Goal: Find specific page/section: Find specific page/section

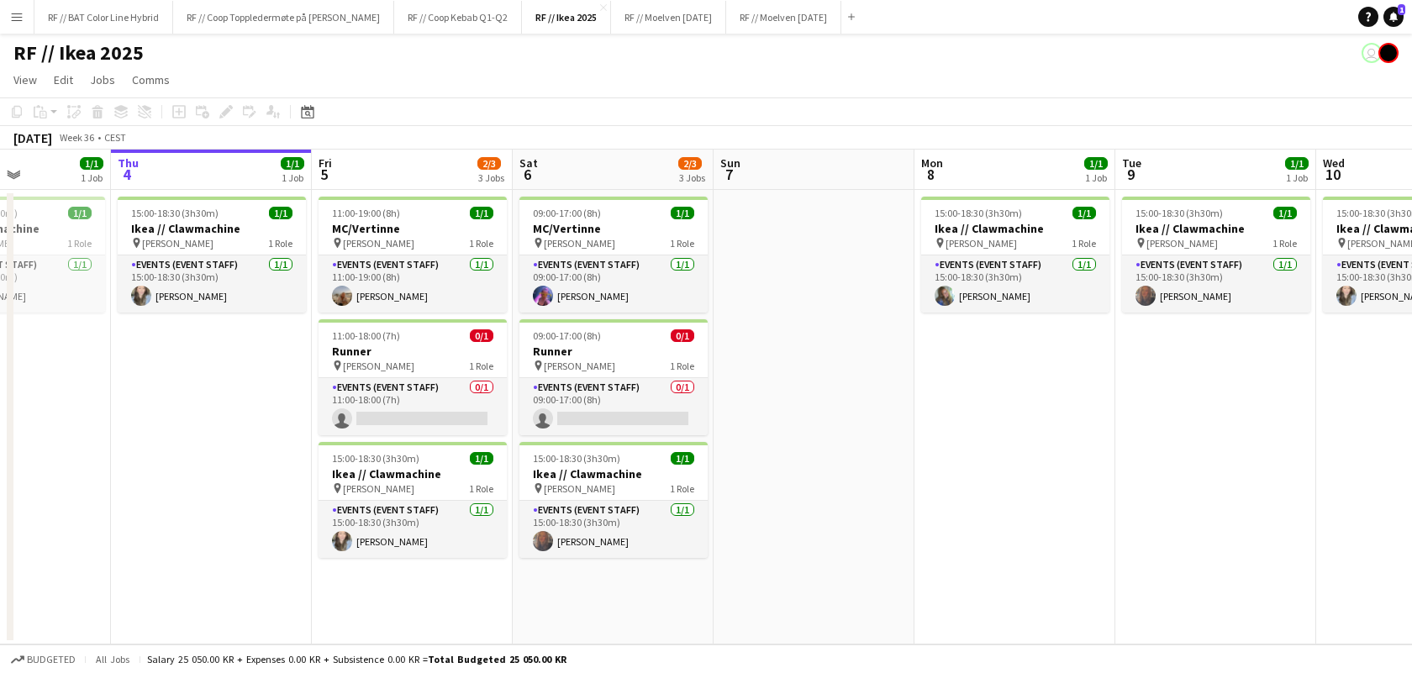
scroll to position [0, 447]
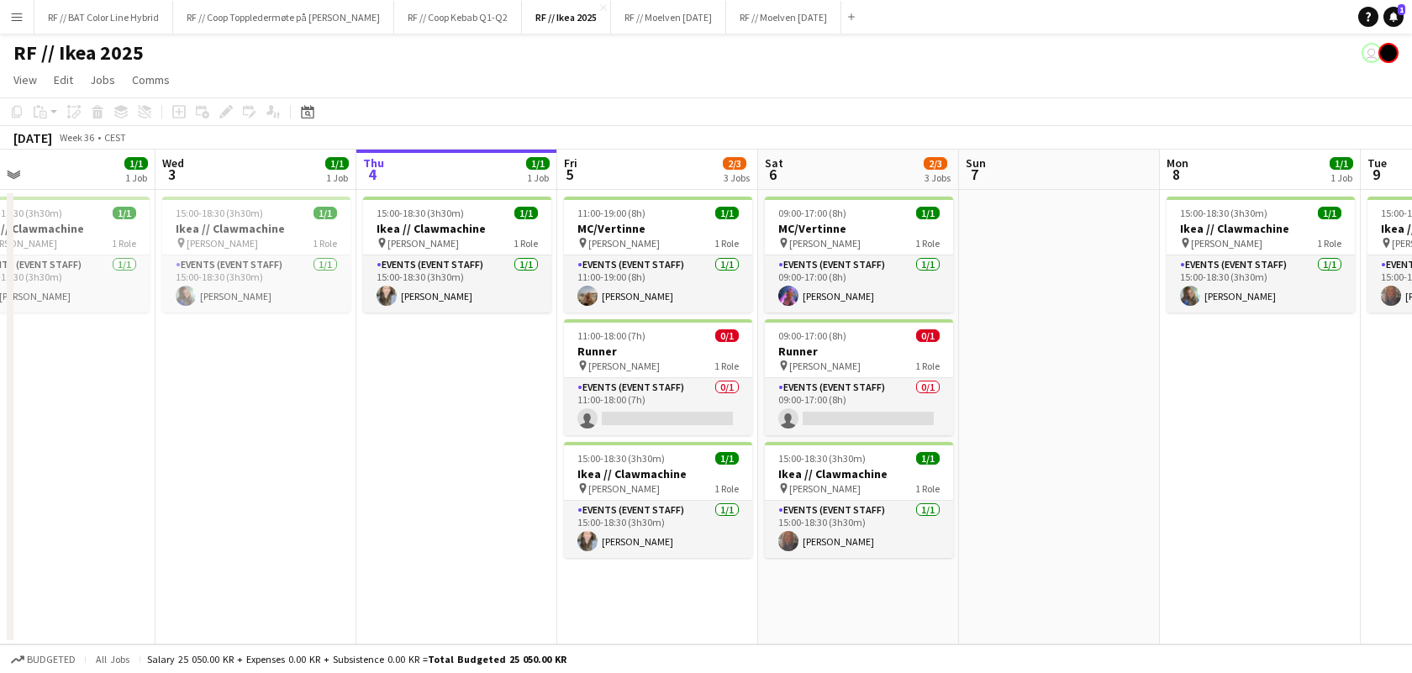
drag, startPoint x: 218, startPoint y: 424, endPoint x: 372, endPoint y: 413, distance: 154.9
click at [372, 413] on app-calendar-viewport "Sun 31 1/1 1 Job Mon 1 1/1 1 Job Tue 2 1/1 1 Job Wed 3 1/1 1 Job Thu 4 1/1 1 Jo…" at bounding box center [706, 397] width 1412 height 495
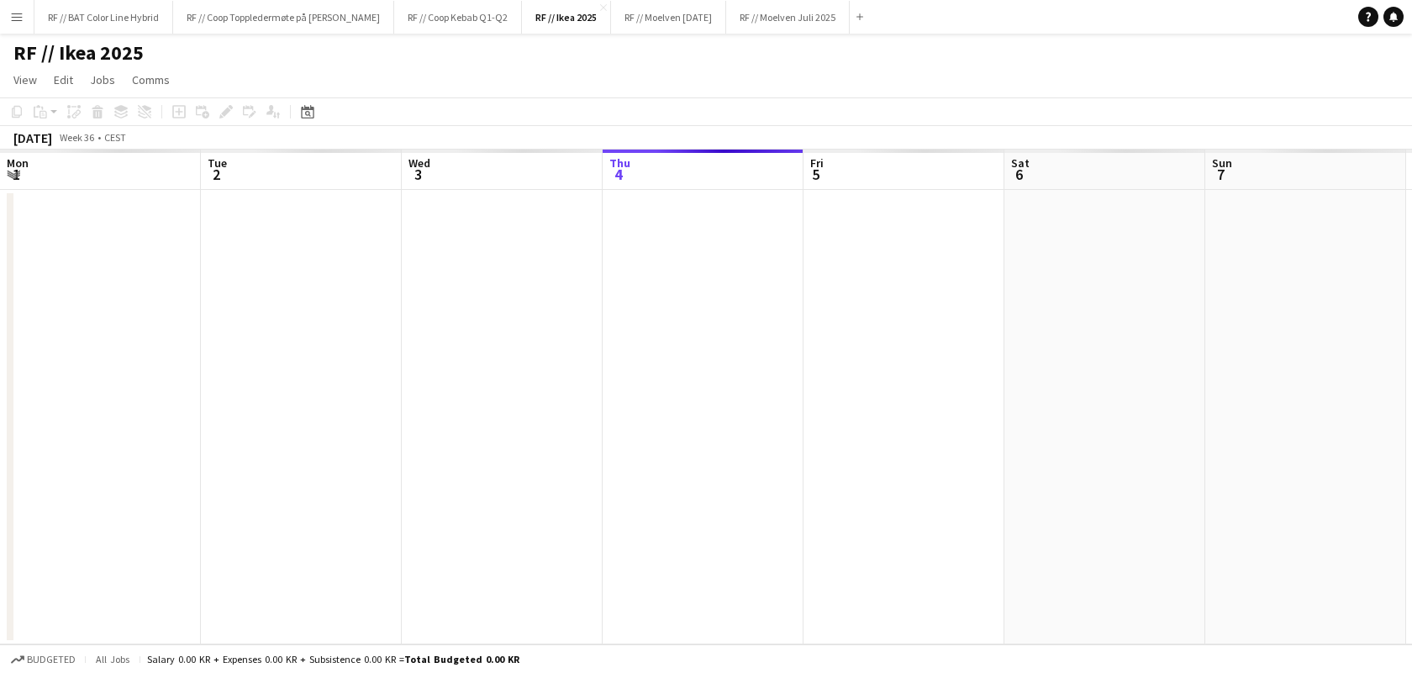
scroll to position [0, 401]
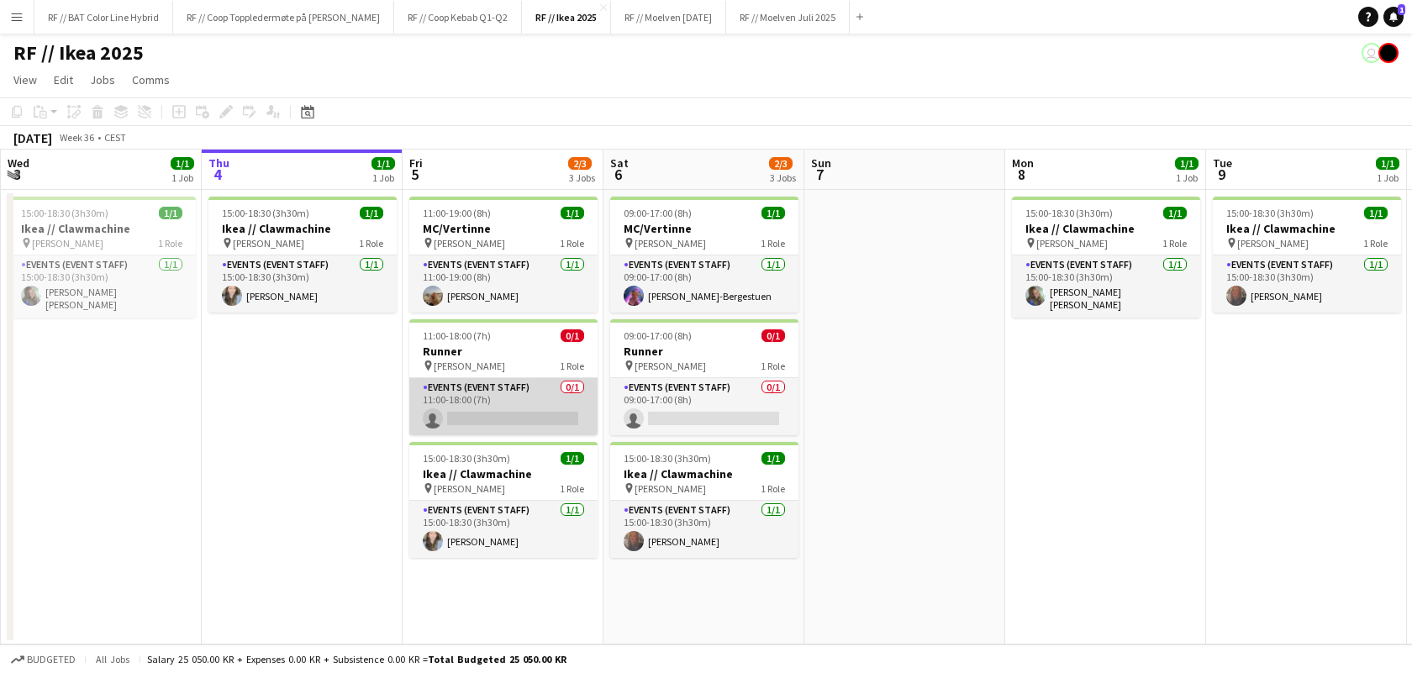
click at [542, 416] on app-card-role "Events (Event Staff) 0/1 11:00-18:00 (7h) single-neutral-actions" at bounding box center [503, 406] width 188 height 57
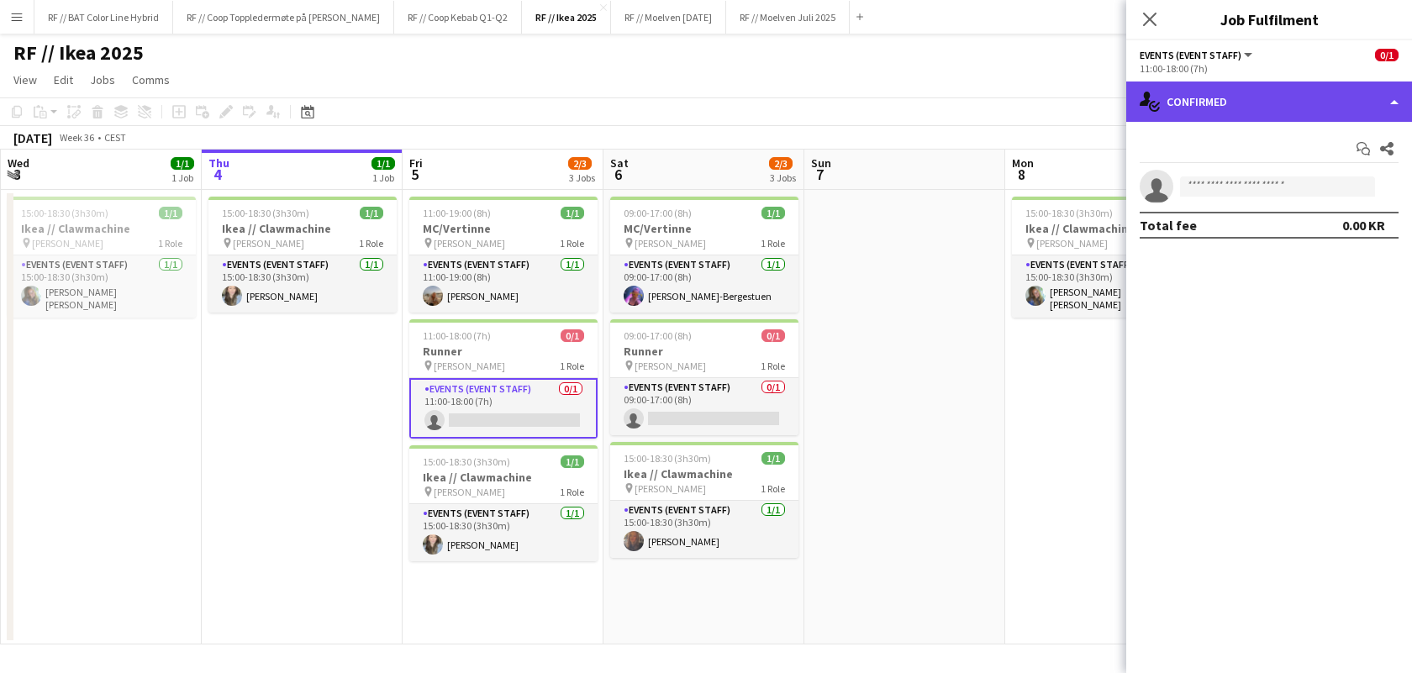
click at [1363, 108] on div "single-neutral-actions-check-2 Confirmed" at bounding box center [1269, 102] width 286 height 40
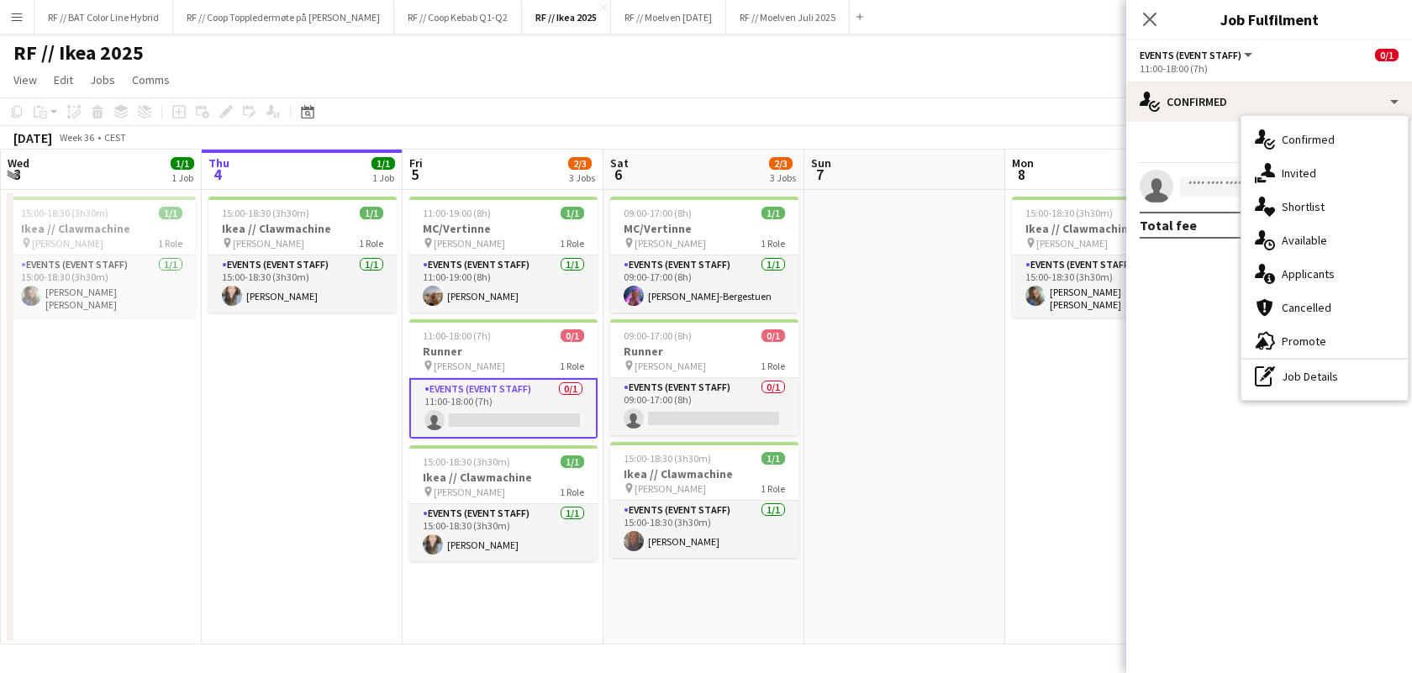
click at [1312, 265] on div "single-neutral-actions-information Applicants" at bounding box center [1324, 274] width 166 height 34
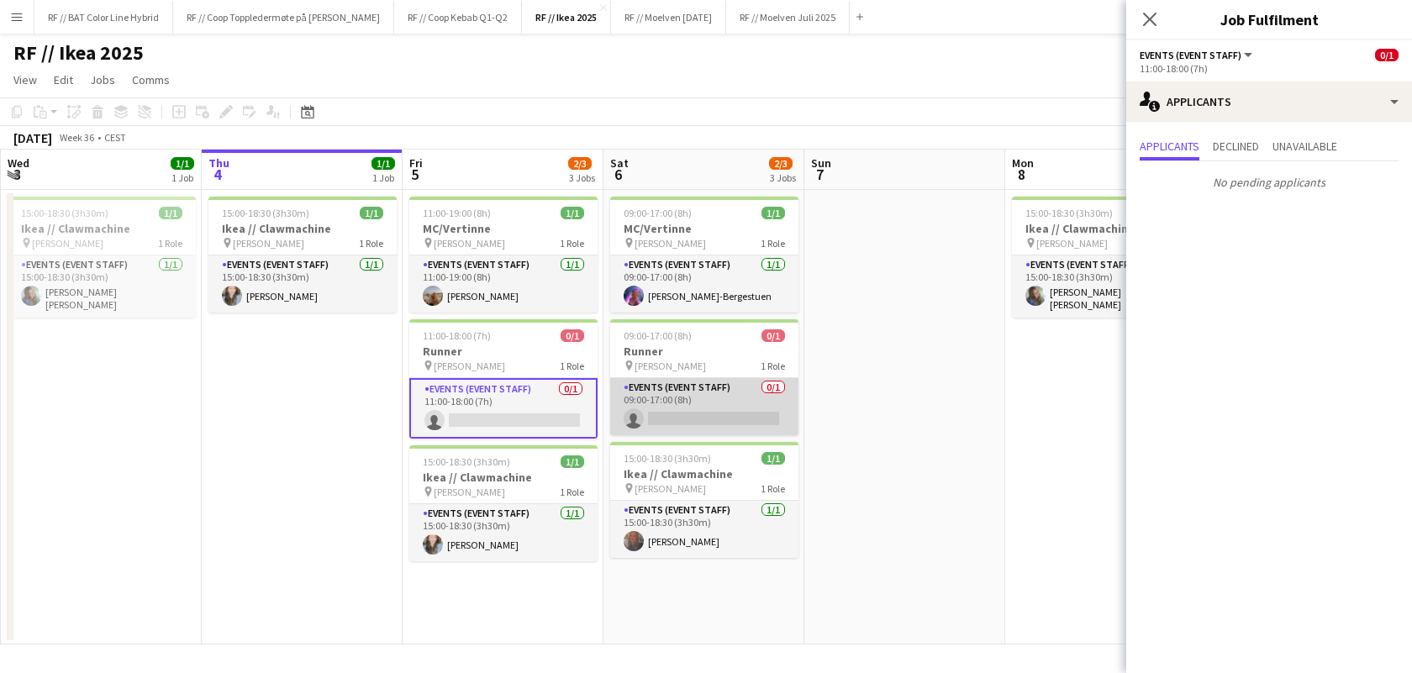
click at [703, 419] on app-card-role "Events (Event Staff) 0/1 09:00-17:00 (8h) single-neutral-actions" at bounding box center [704, 406] width 188 height 57
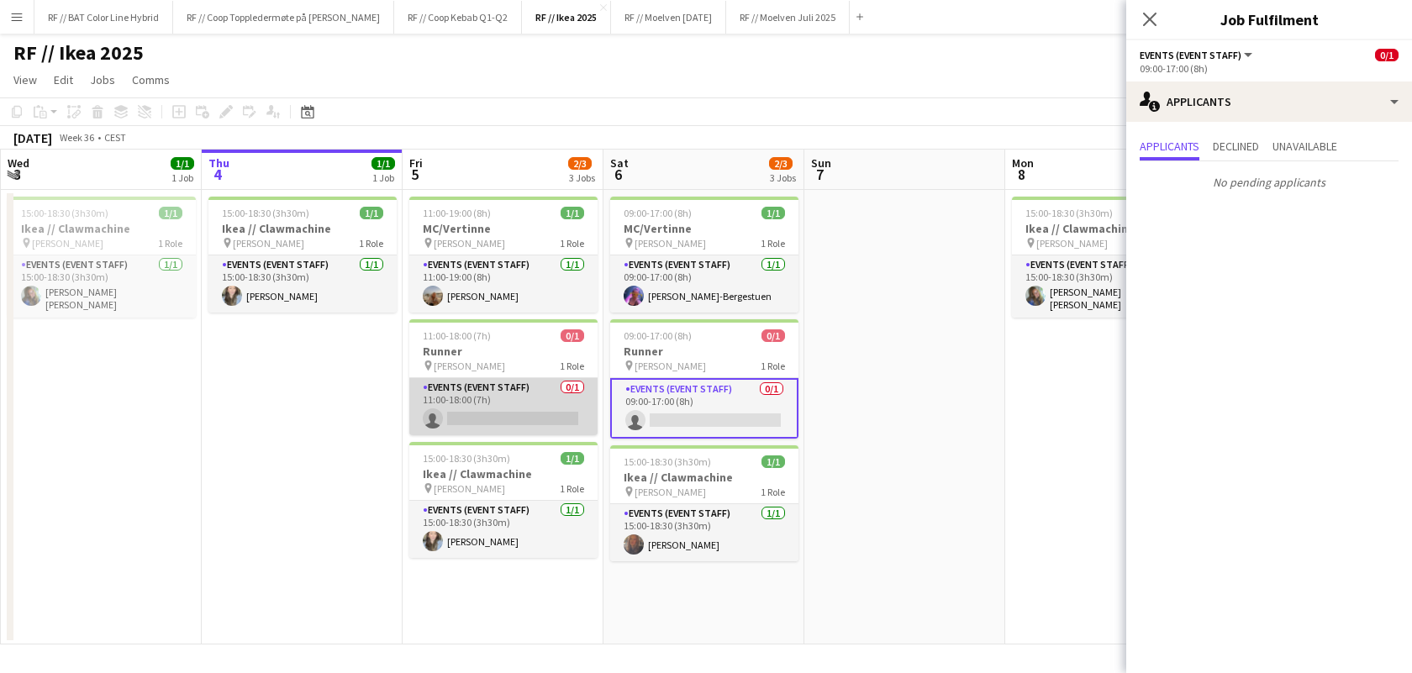
click at [518, 411] on app-card-role "Events (Event Staff) 0/1 11:00-18:00 (7h) single-neutral-actions" at bounding box center [503, 406] width 188 height 57
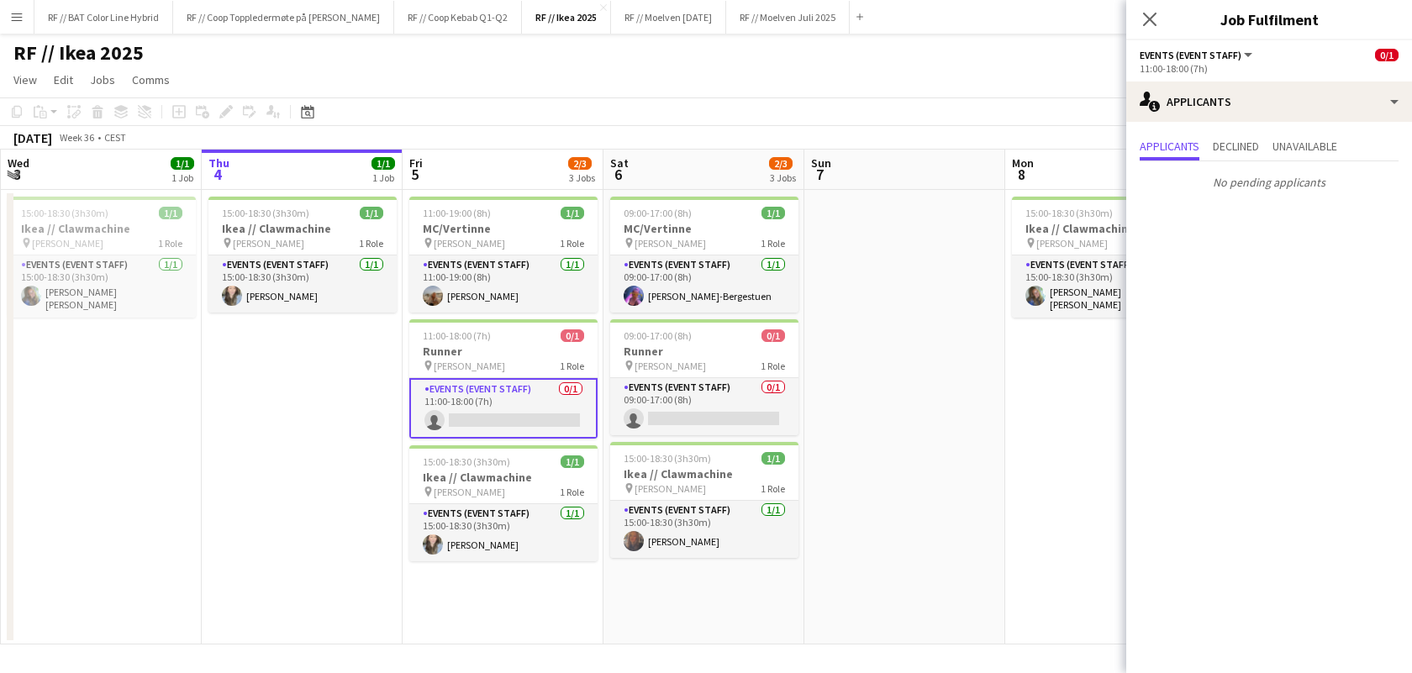
click at [233, 410] on app-date-cell "15:00-18:30 (3h30m) 1/1 Ikea // Clawmachine pin IKEA KARL JOHAN 1 Role Events (…" at bounding box center [302, 417] width 201 height 455
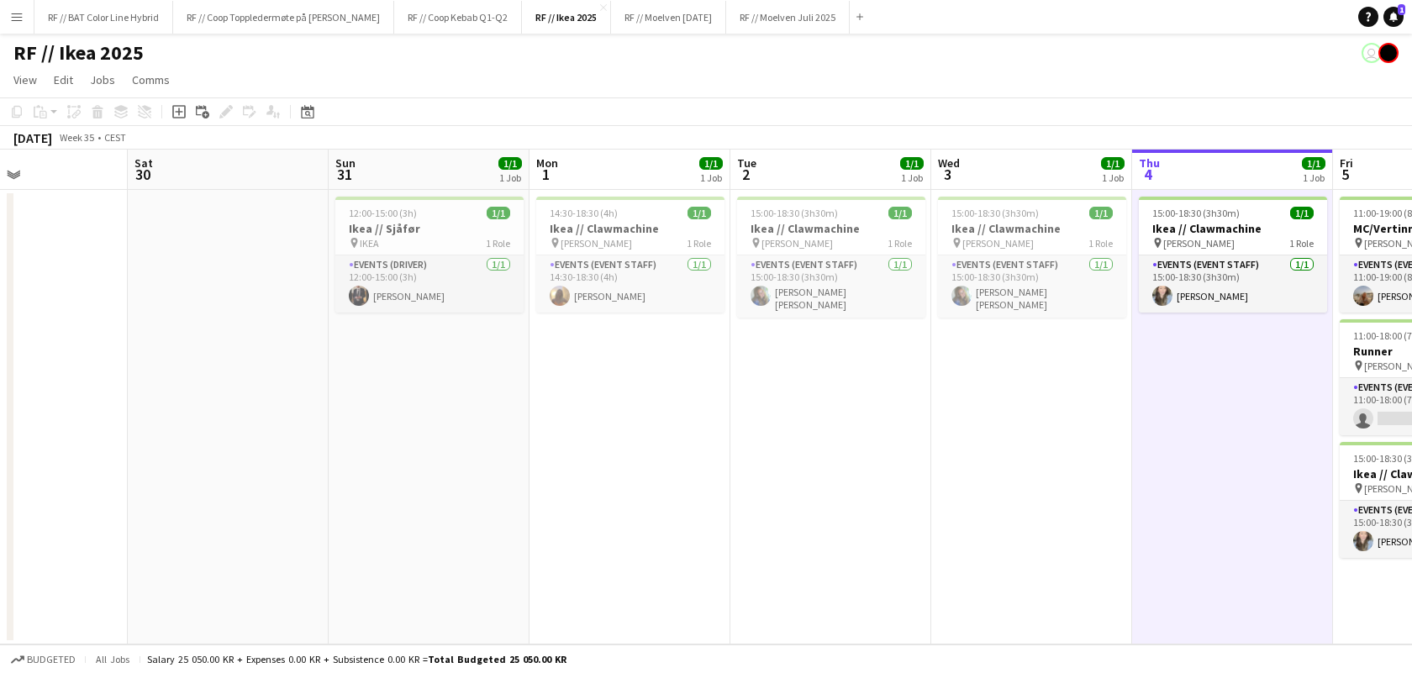
scroll to position [0, 610]
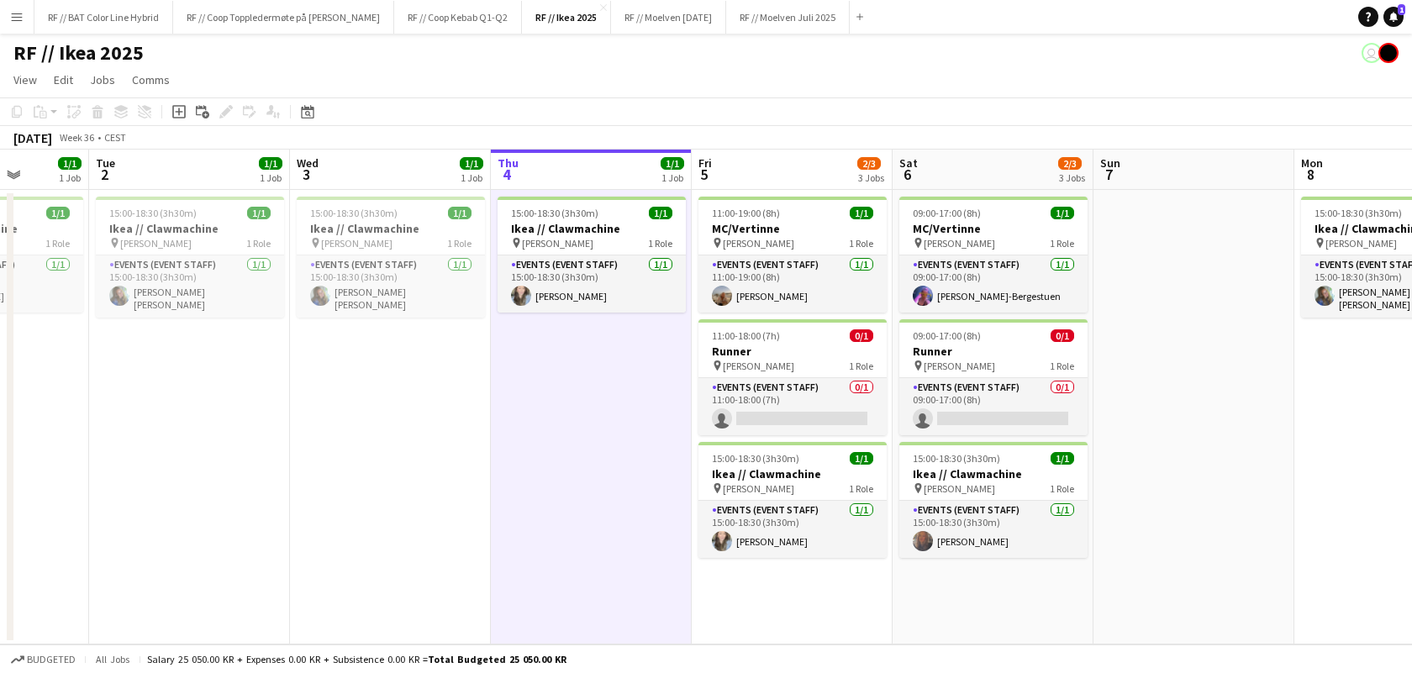
drag, startPoint x: 234, startPoint y: 409, endPoint x: 523, endPoint y: 384, distance: 290.2
click at [523, 384] on app-calendar-viewport "Fri 29 Sat 30 Sun 31 1/1 1 Job Mon 1 1/1 1 Job Tue 2 1/1 1 Job Wed 3 1/1 1 Job …" at bounding box center [706, 397] width 1412 height 495
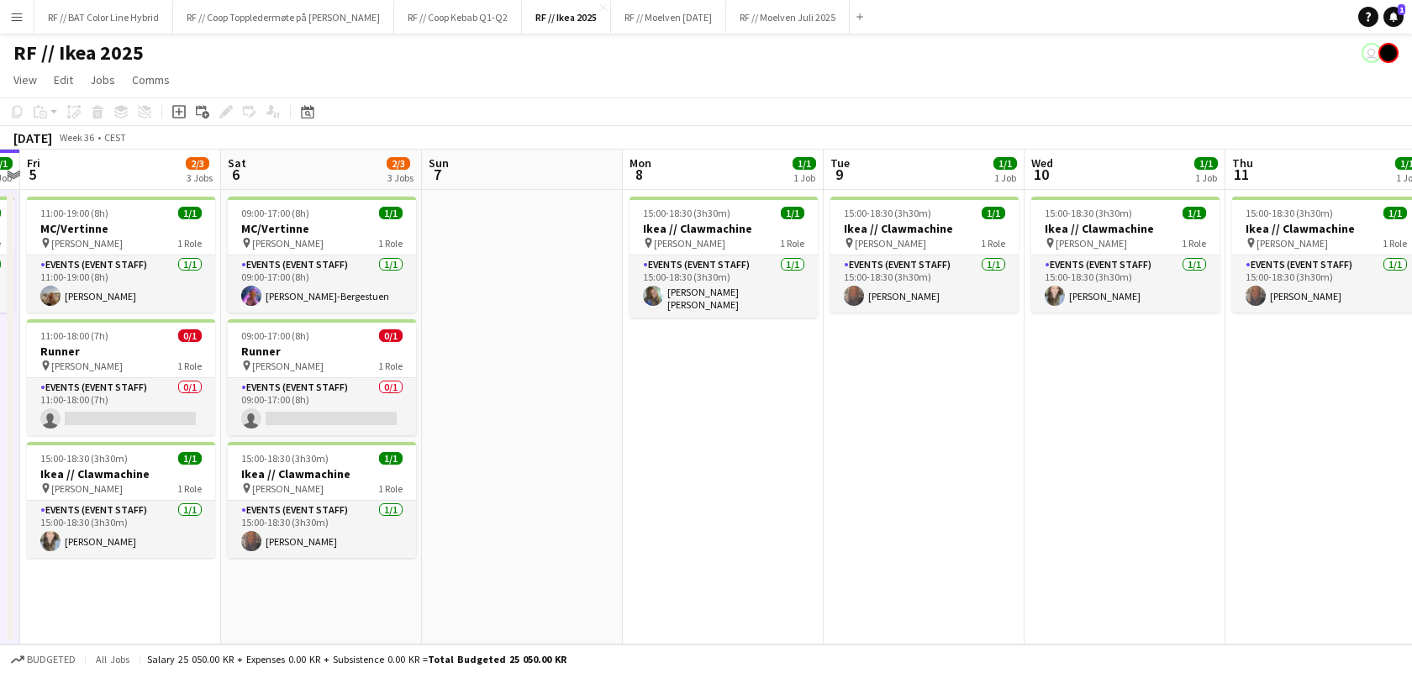
drag, startPoint x: 1182, startPoint y: 375, endPoint x: 511, endPoint y: 380, distance: 671.4
click at [511, 380] on app-calendar-viewport "Tue 2 1/1 1 Job Wed 3 1/1 1 Job Thu 4 1/1 1 Job Fri 5 2/3 3 Jobs Sat 6 2/3 3 Jo…" at bounding box center [706, 397] width 1412 height 495
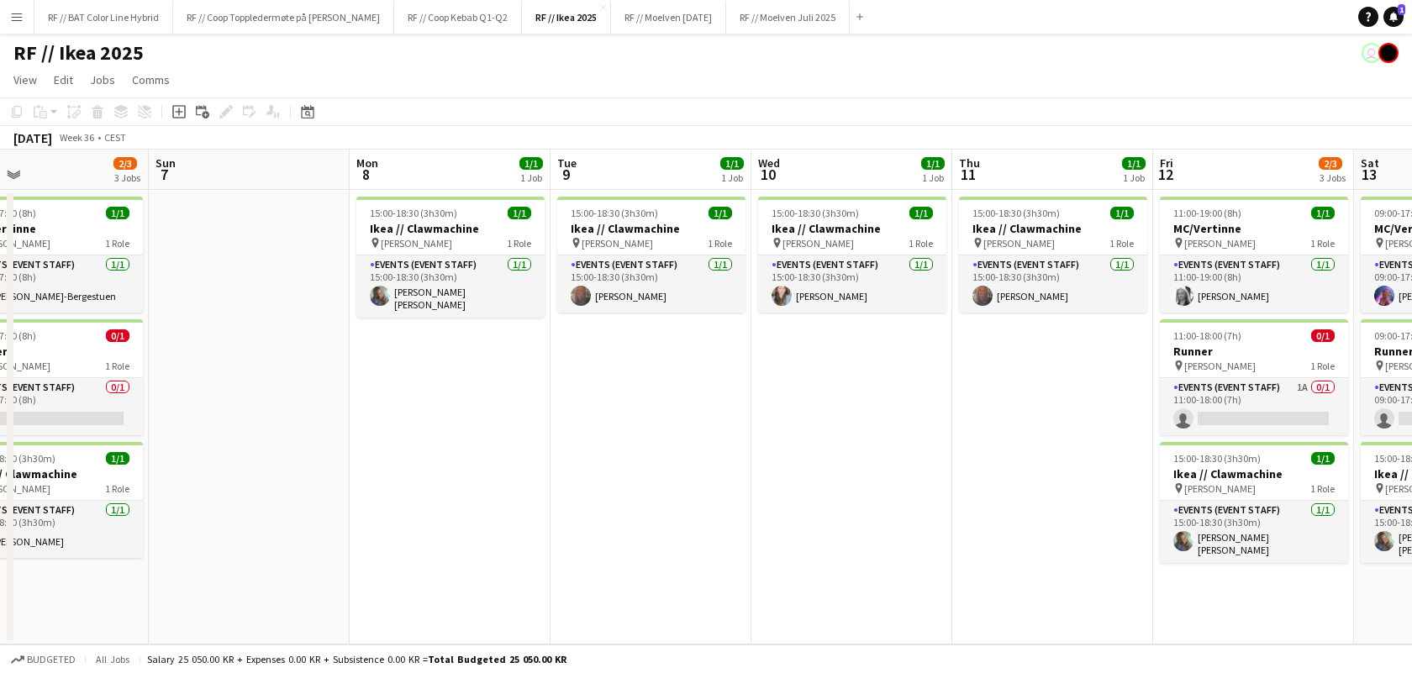
drag, startPoint x: 1014, startPoint y: 383, endPoint x: 608, endPoint y: 388, distance: 406.7
click at [741, 373] on app-calendar-viewport "Thu 4 1/1 1 Job Fri 5 2/3 3 Jobs Sat 6 2/3 3 Jobs Sun 7 Mon 8 1/1 1 Job Tue 9 1…" at bounding box center [706, 397] width 1412 height 495
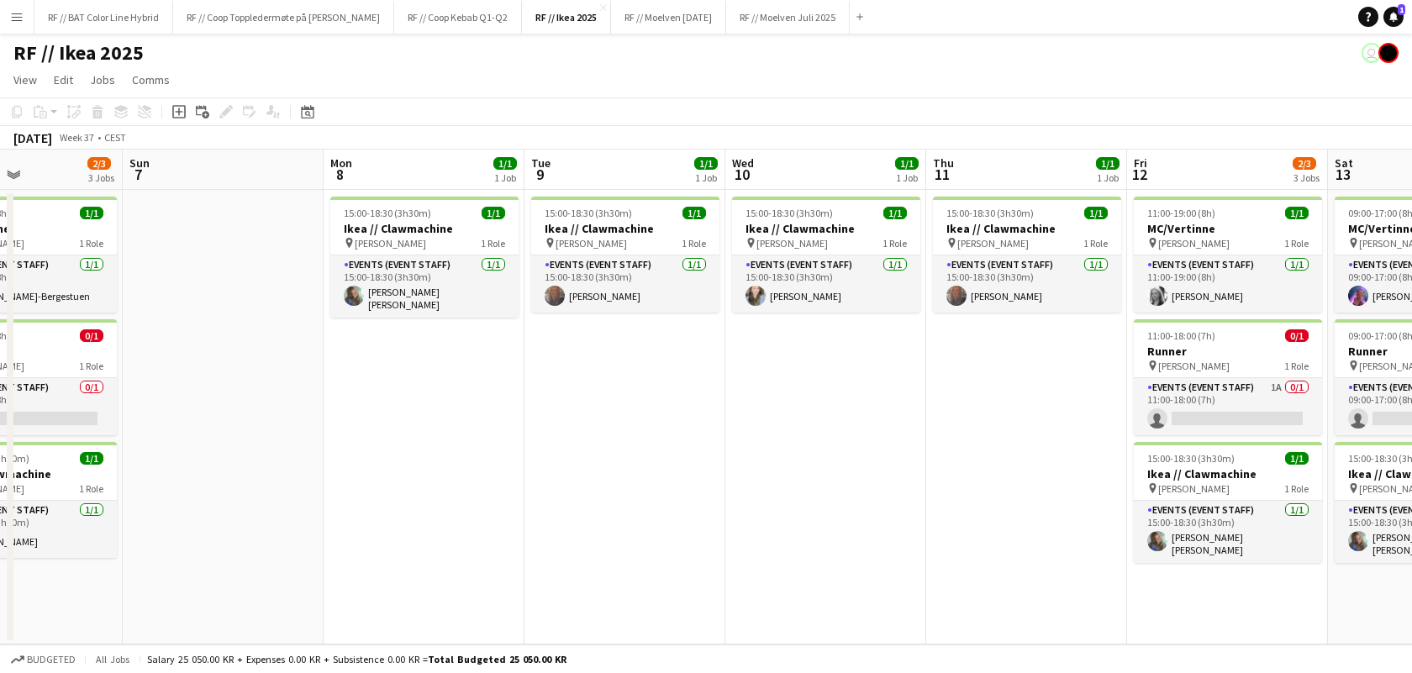
drag, startPoint x: 548, startPoint y: 399, endPoint x: 729, endPoint y: 397, distance: 181.5
click at [805, 389] on app-calendar-viewport "Thu 4 1/1 1 Job Fri 5 2/3 3 Jobs Sat 6 2/3 3 Jobs Sun 7 Mon 8 1/1 1 Job Tue 9 1…" at bounding box center [706, 397] width 1412 height 495
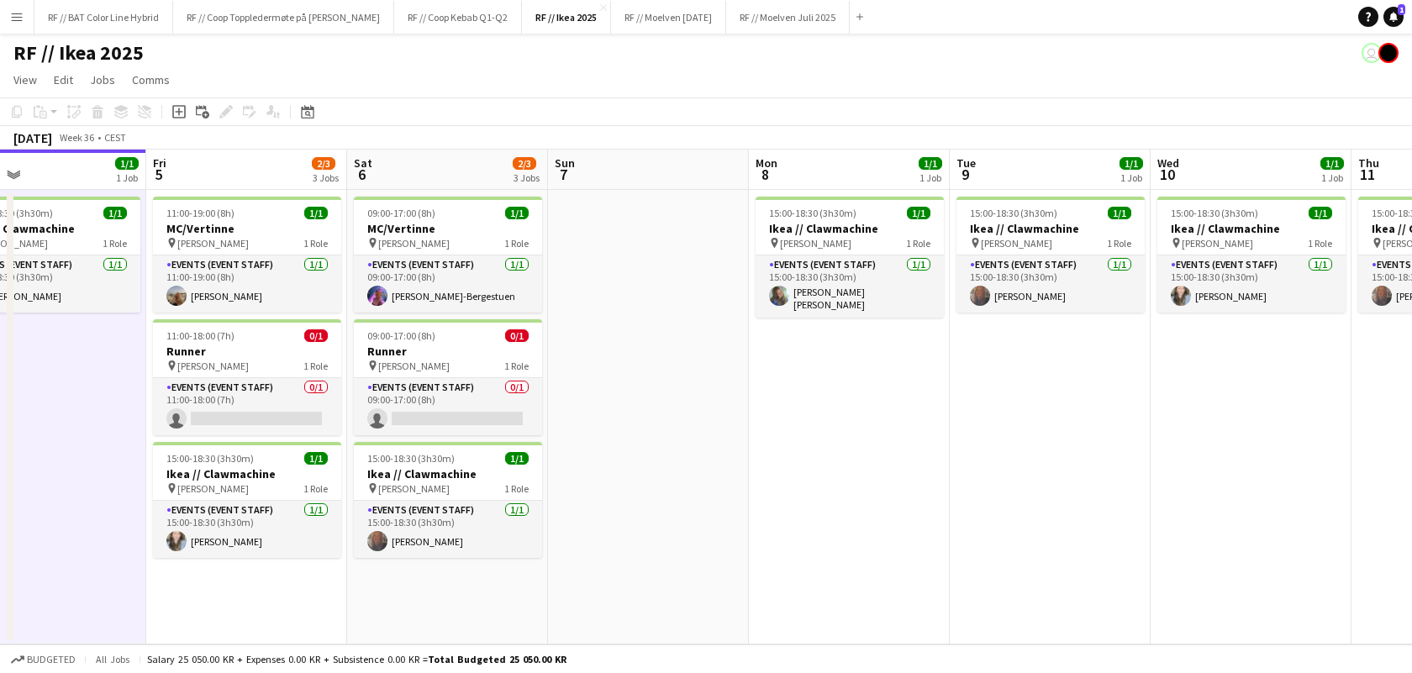
drag, startPoint x: 678, startPoint y: 403, endPoint x: 855, endPoint y: 386, distance: 178.2
click at [828, 389] on app-calendar-viewport "Tue 2 1/1 1 Job Wed 3 1/1 1 Job Thu 4 1/1 1 Job Fri 5 2/3 3 Jobs Sat 6 2/3 3 Jo…" at bounding box center [706, 397] width 1412 height 495
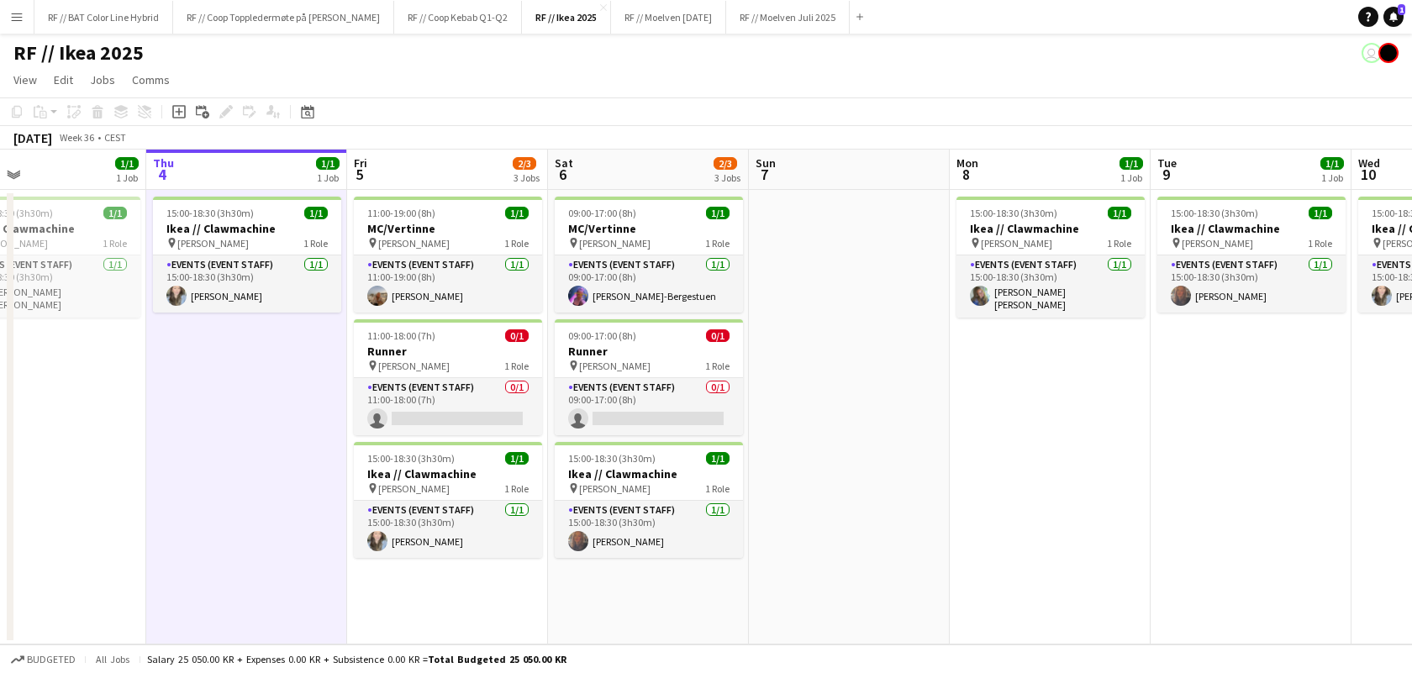
scroll to position [0, 441]
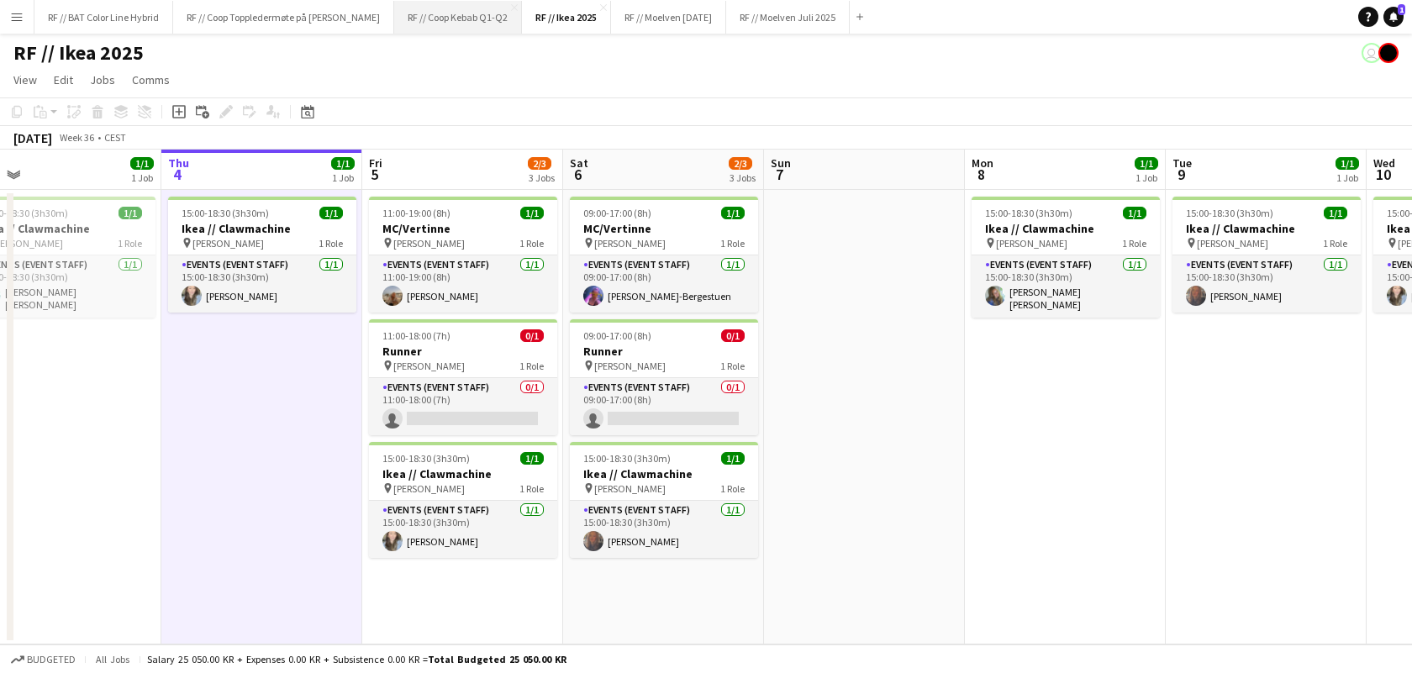
click at [476, 13] on button "RF // Coop Kebab Q1-Q2 Close" at bounding box center [458, 17] width 128 height 33
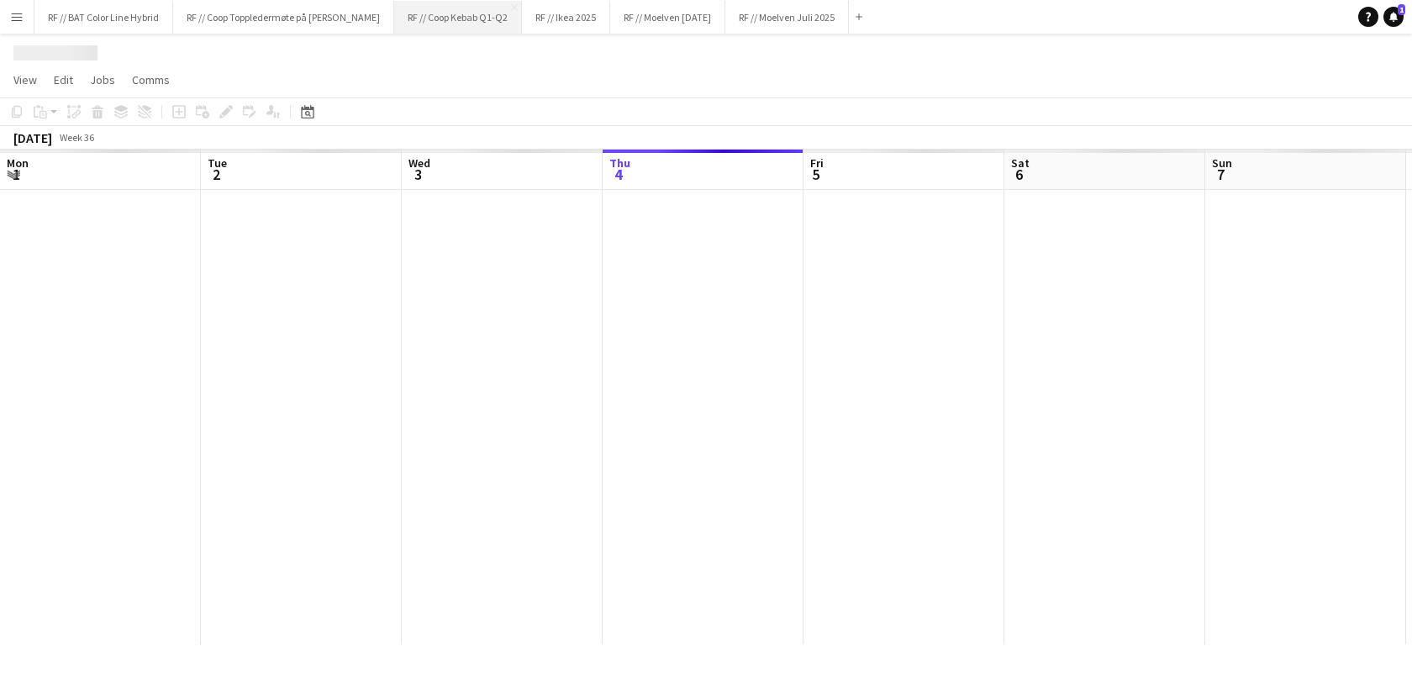
scroll to position [0, 401]
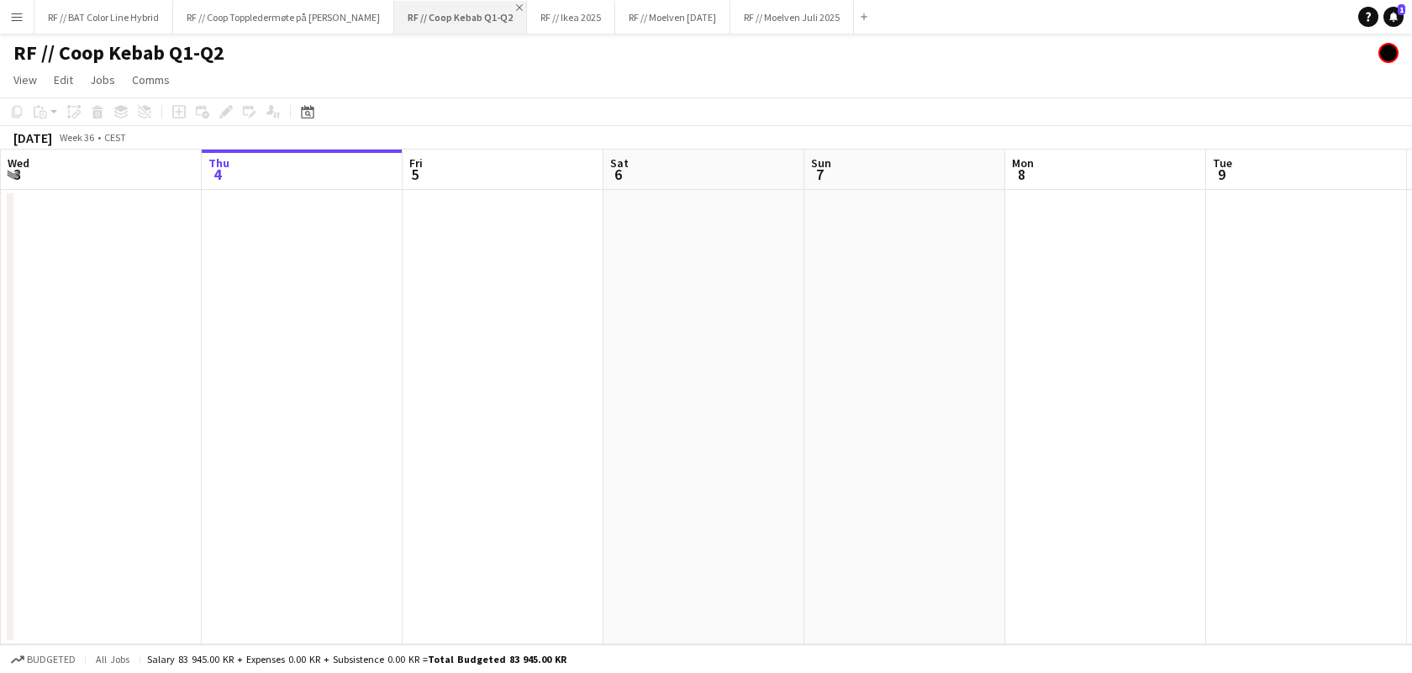
click at [523, 7] on app-icon "Close" at bounding box center [519, 7] width 7 height 7
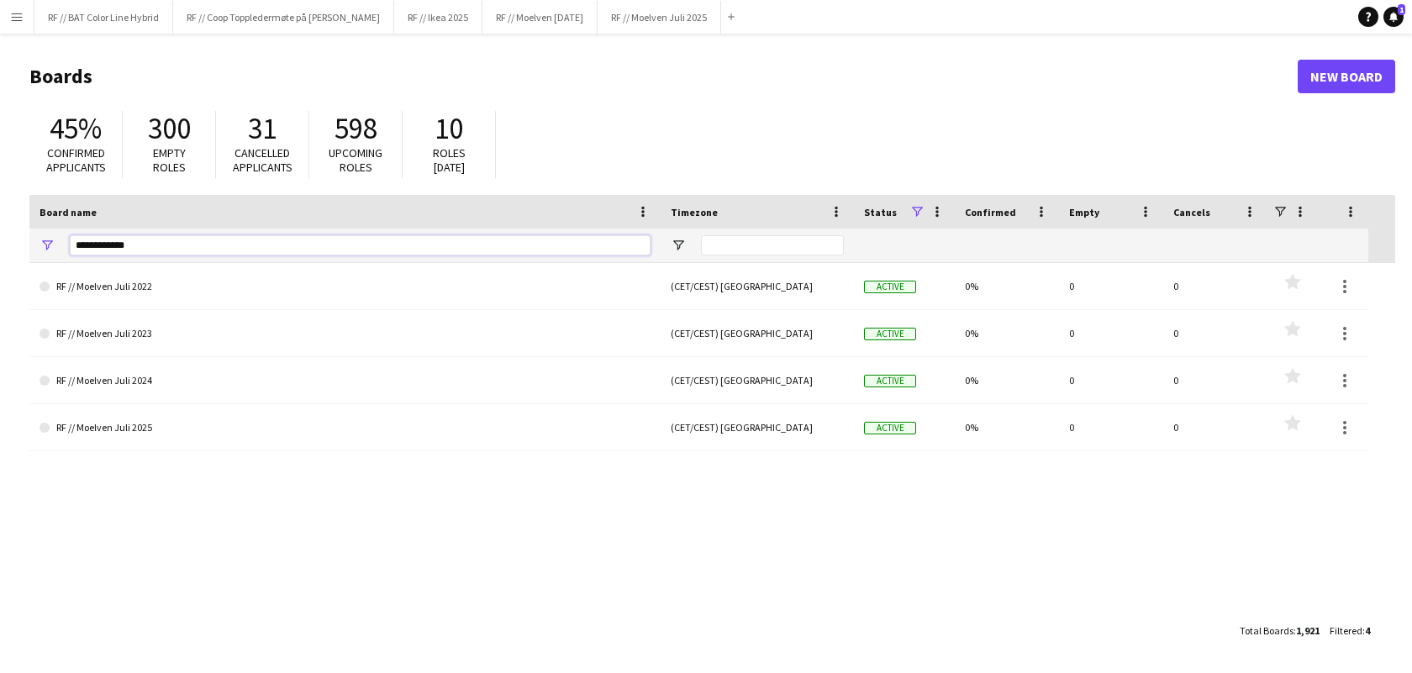
click at [239, 249] on input "**********" at bounding box center [360, 245] width 581 height 20
click at [239, 248] on input "**********" at bounding box center [360, 245] width 581 height 20
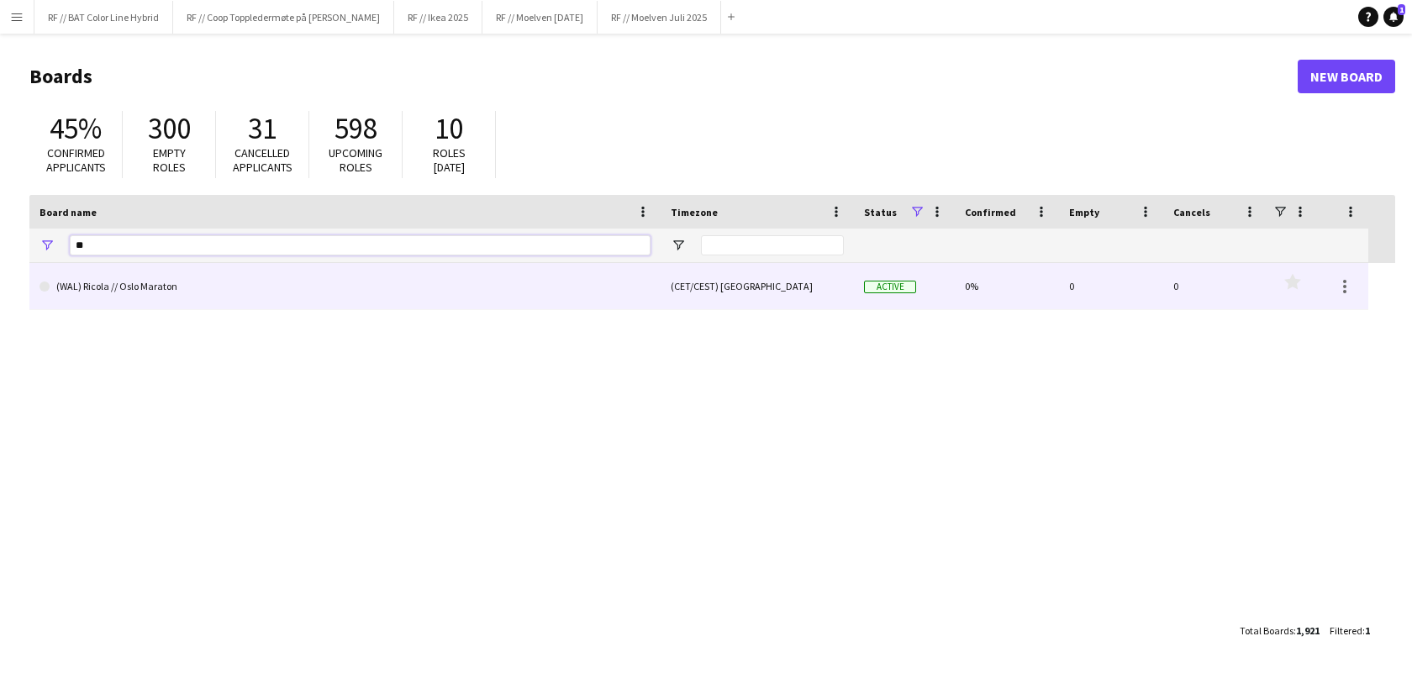
type input "*"
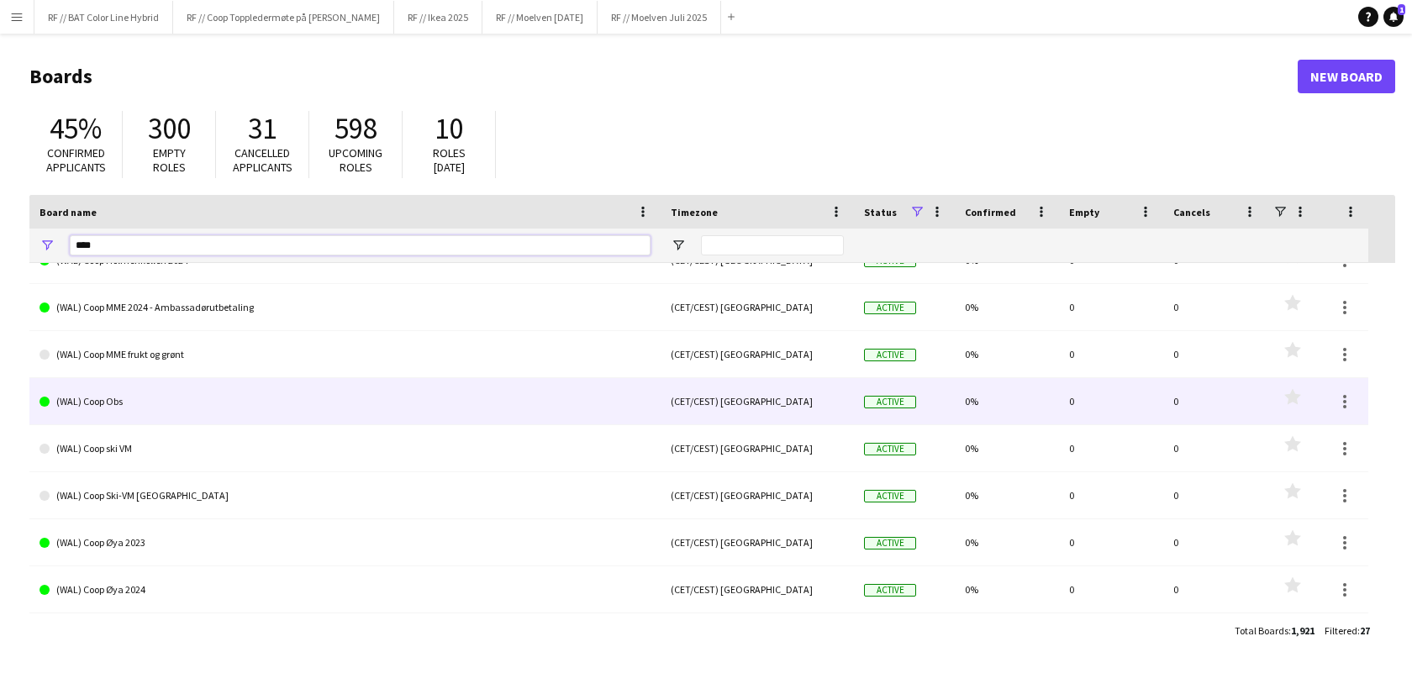
scroll to position [266, 0]
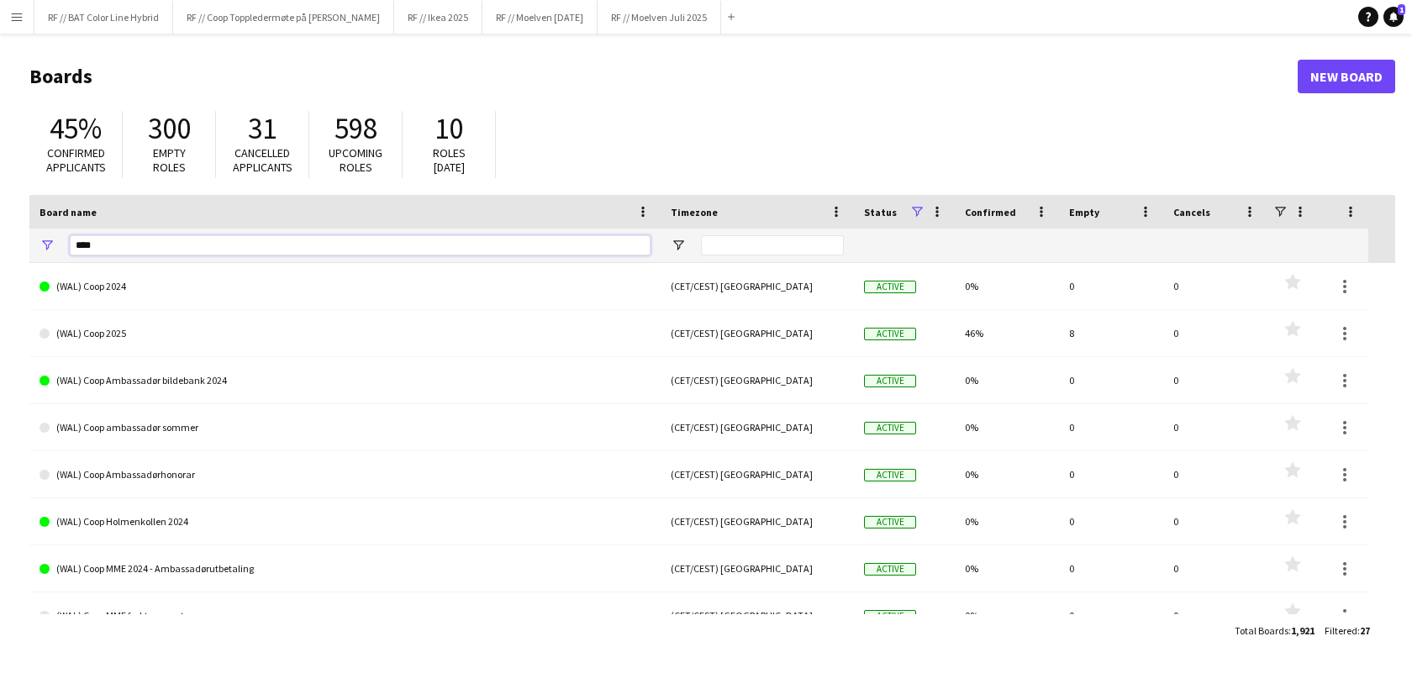
type input "****"
